Goal: Navigation & Orientation: Find specific page/section

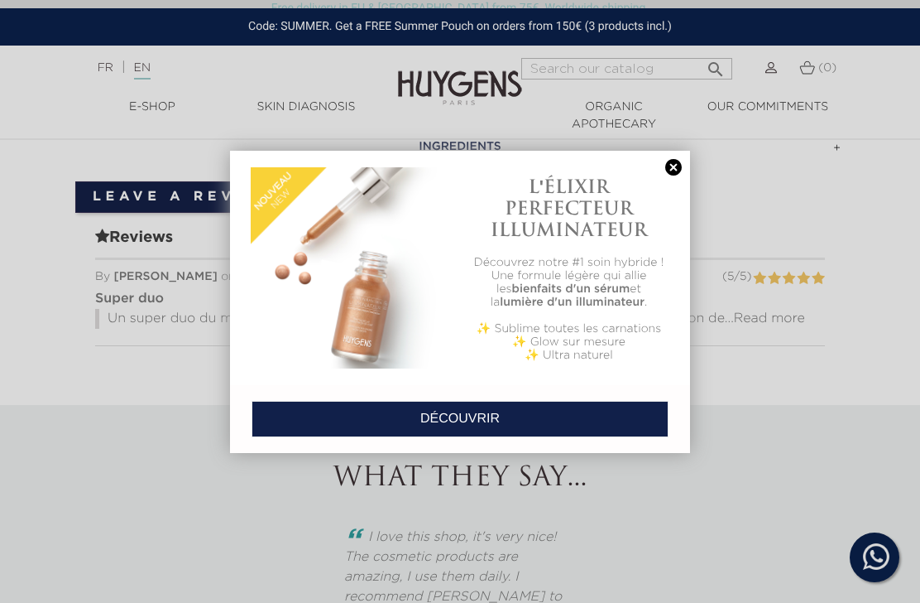
scroll to position [1083, 0]
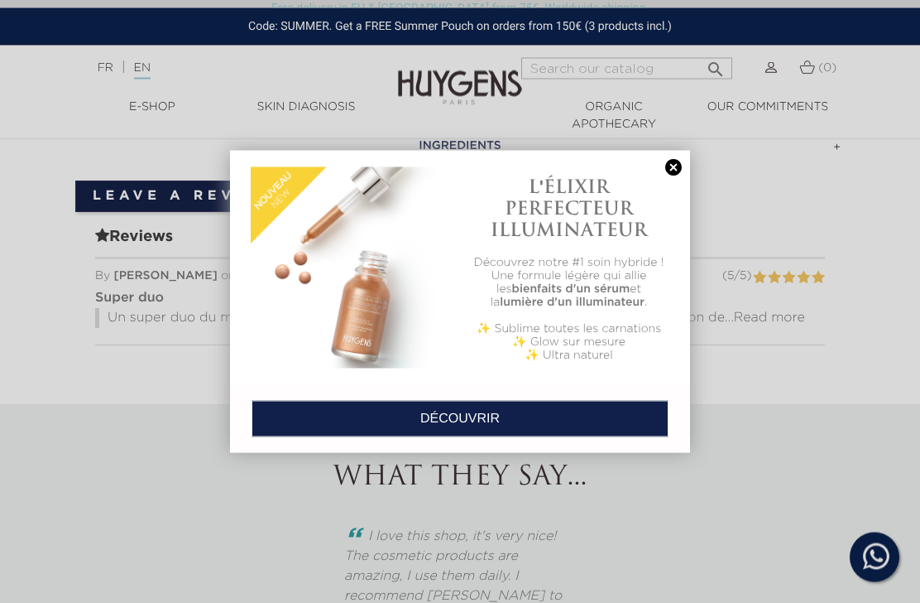
click at [680, 160] on link at bounding box center [673, 167] width 23 height 17
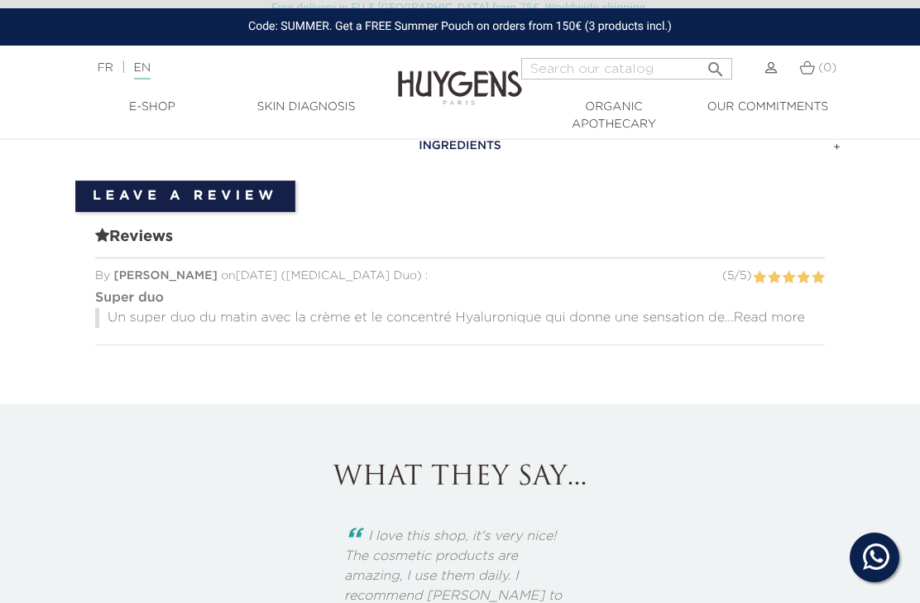
click at [310, 112] on link "Skin Diagnosis" at bounding box center [306, 106] width 154 height 17
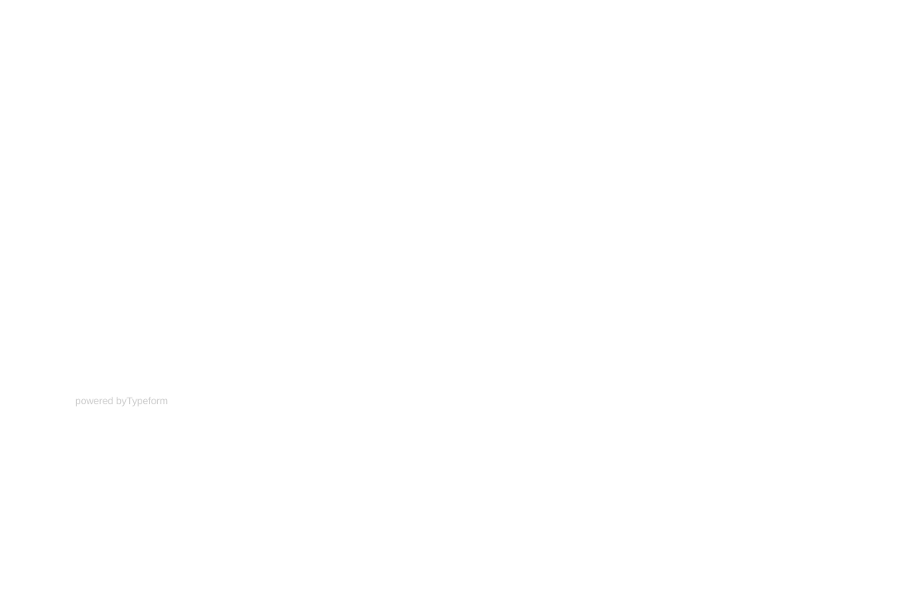
scroll to position [277, 0]
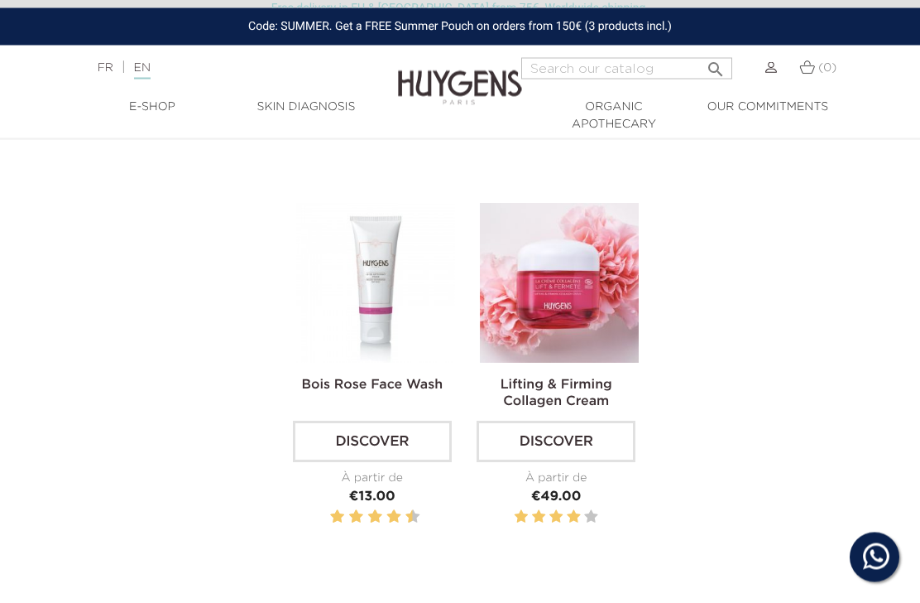
scroll to position [1434, 0]
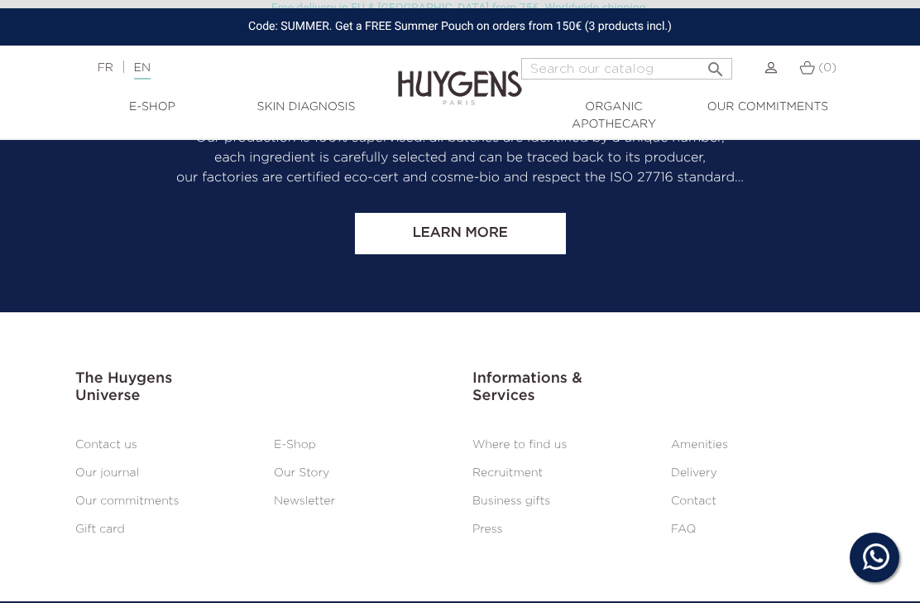
scroll to position [2838, 0]
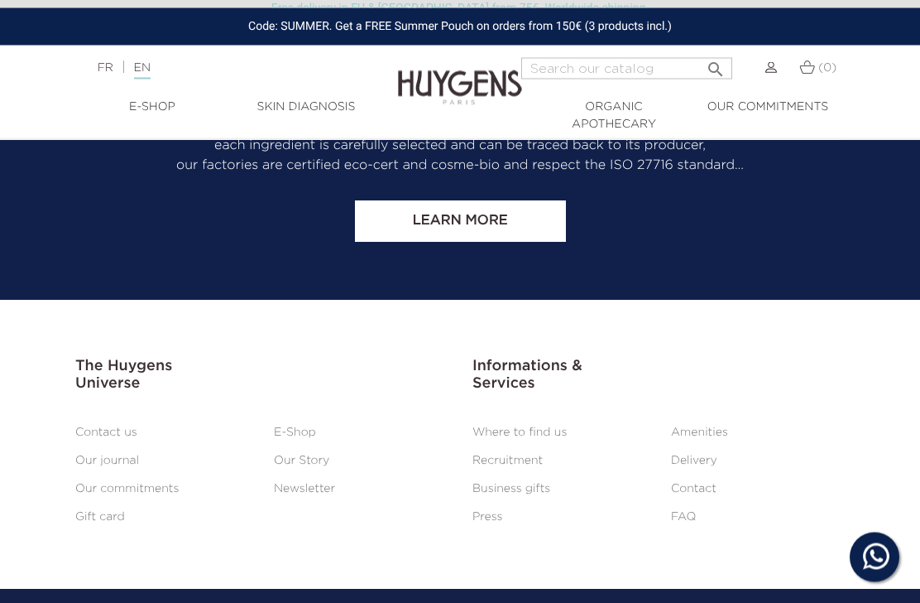
click at [533, 439] on link "Where to find us" at bounding box center [520, 433] width 94 height 12
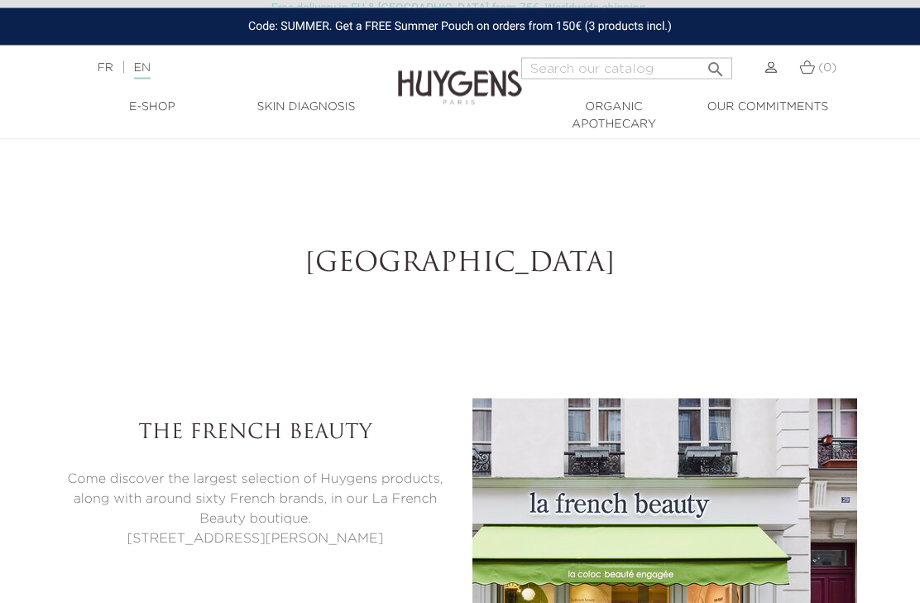
select select "FR"
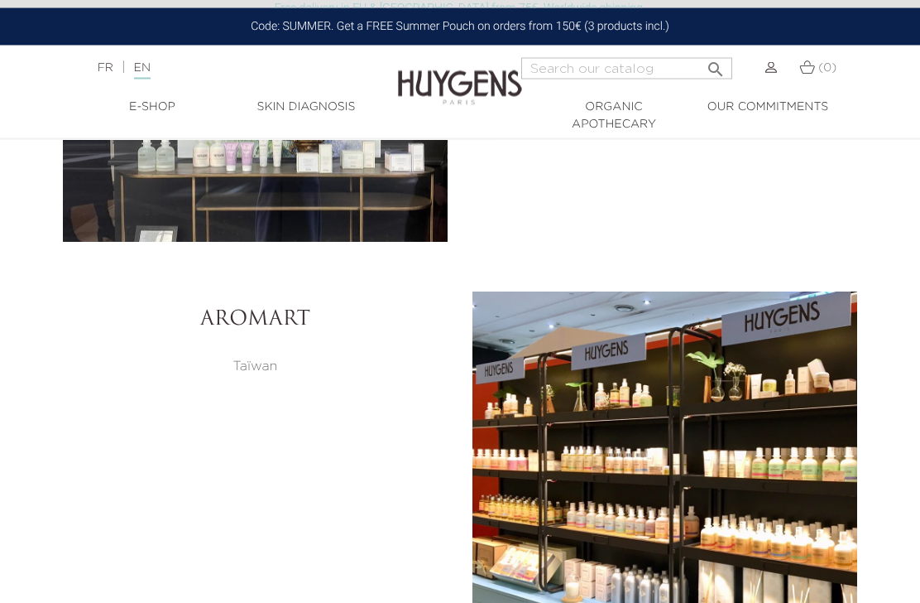
scroll to position [6173, 0]
